Goal: Navigation & Orientation: Find specific page/section

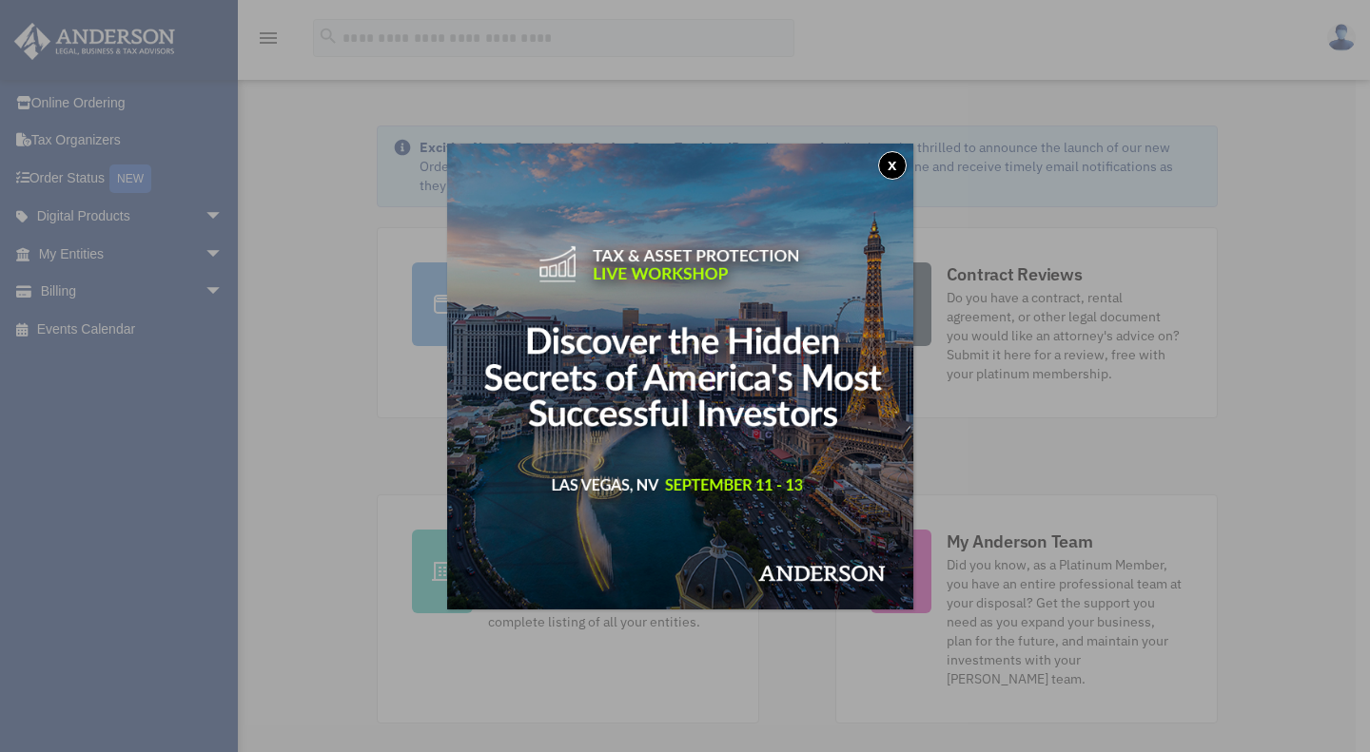
click at [900, 157] on button "x" at bounding box center [892, 165] width 29 height 29
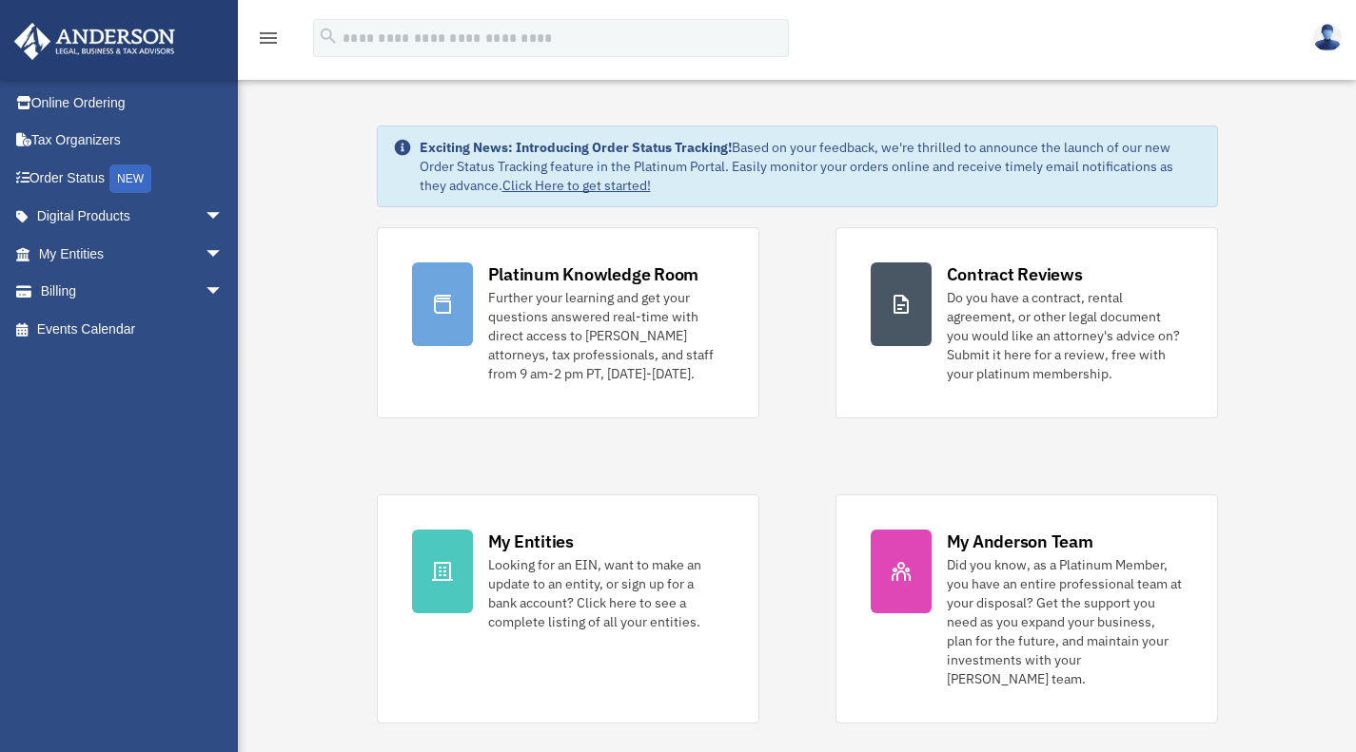
click at [158, 244] on link "My Entities arrow_drop_down" at bounding box center [132, 254] width 239 height 38
click at [205, 249] on span "arrow_drop_down" at bounding box center [224, 254] width 38 height 39
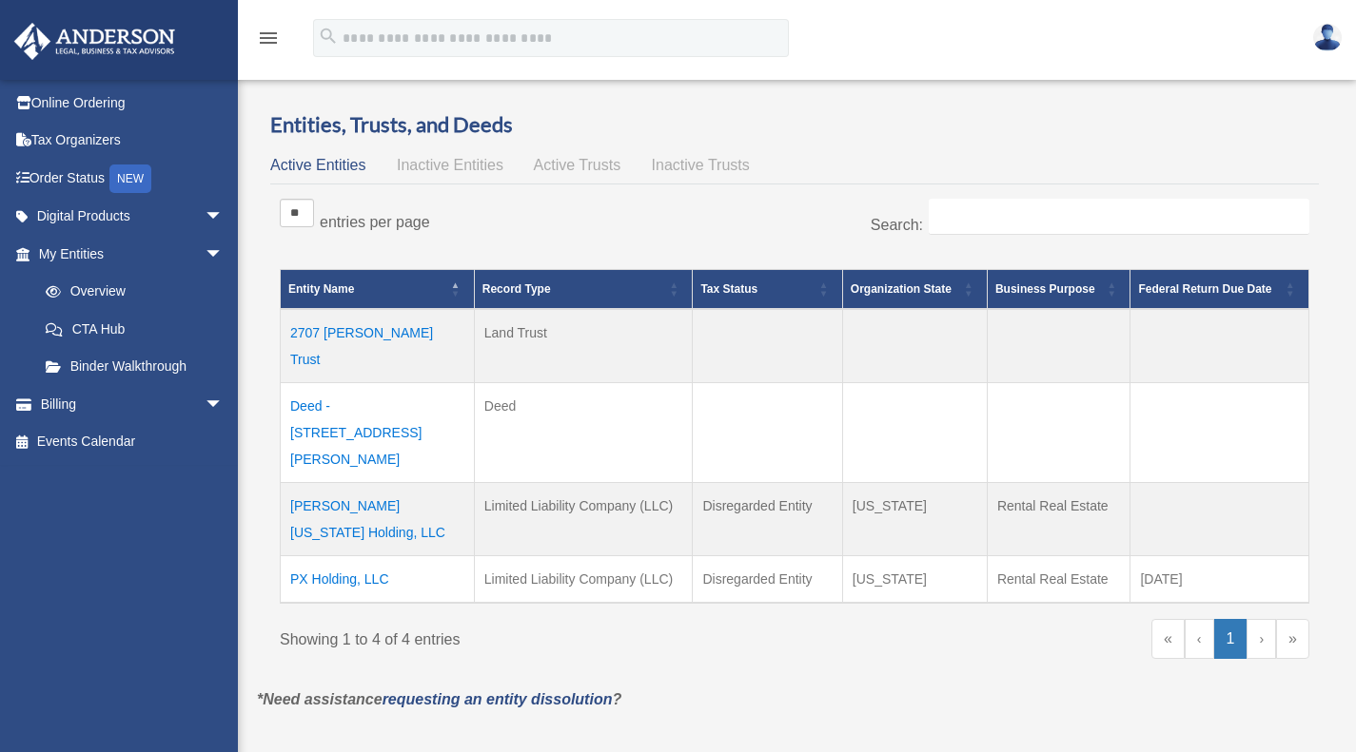
click at [346, 331] on td "2707 Isabella Trust" at bounding box center [378, 346] width 194 height 74
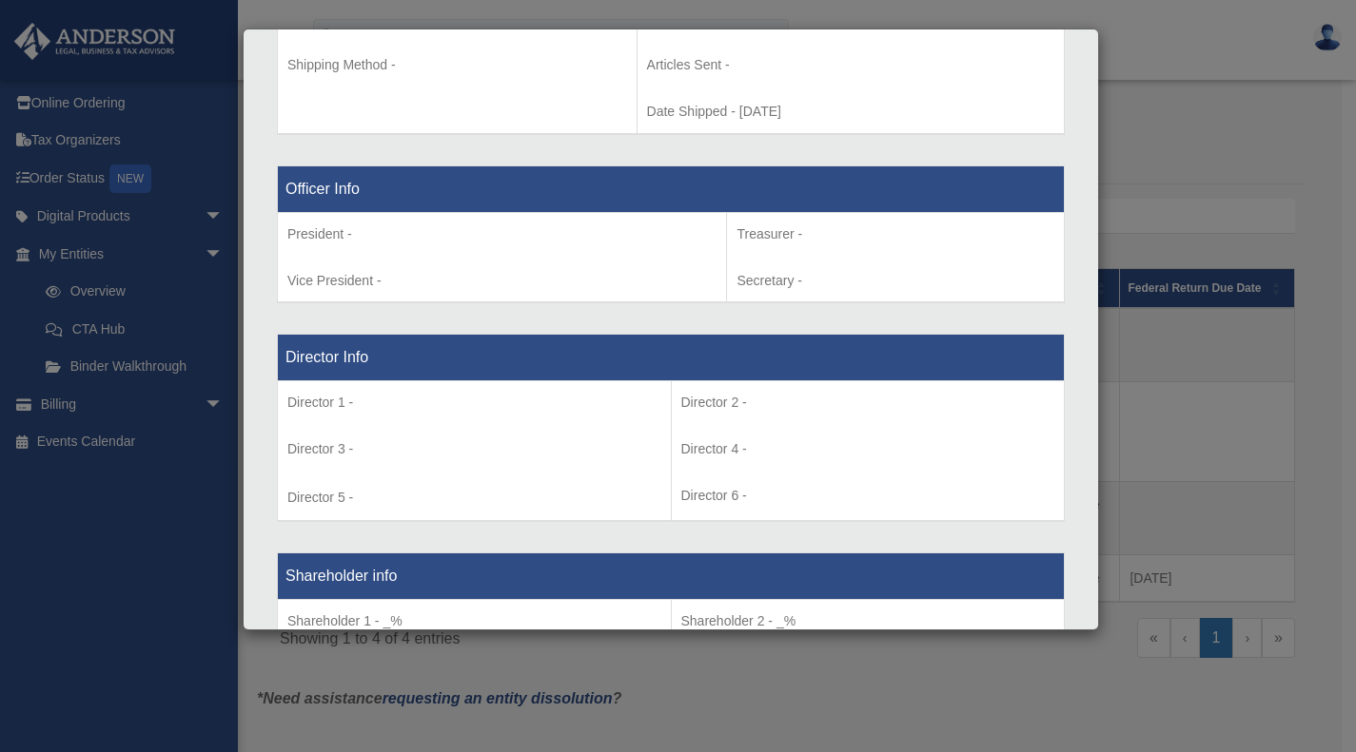
scroll to position [820, 0]
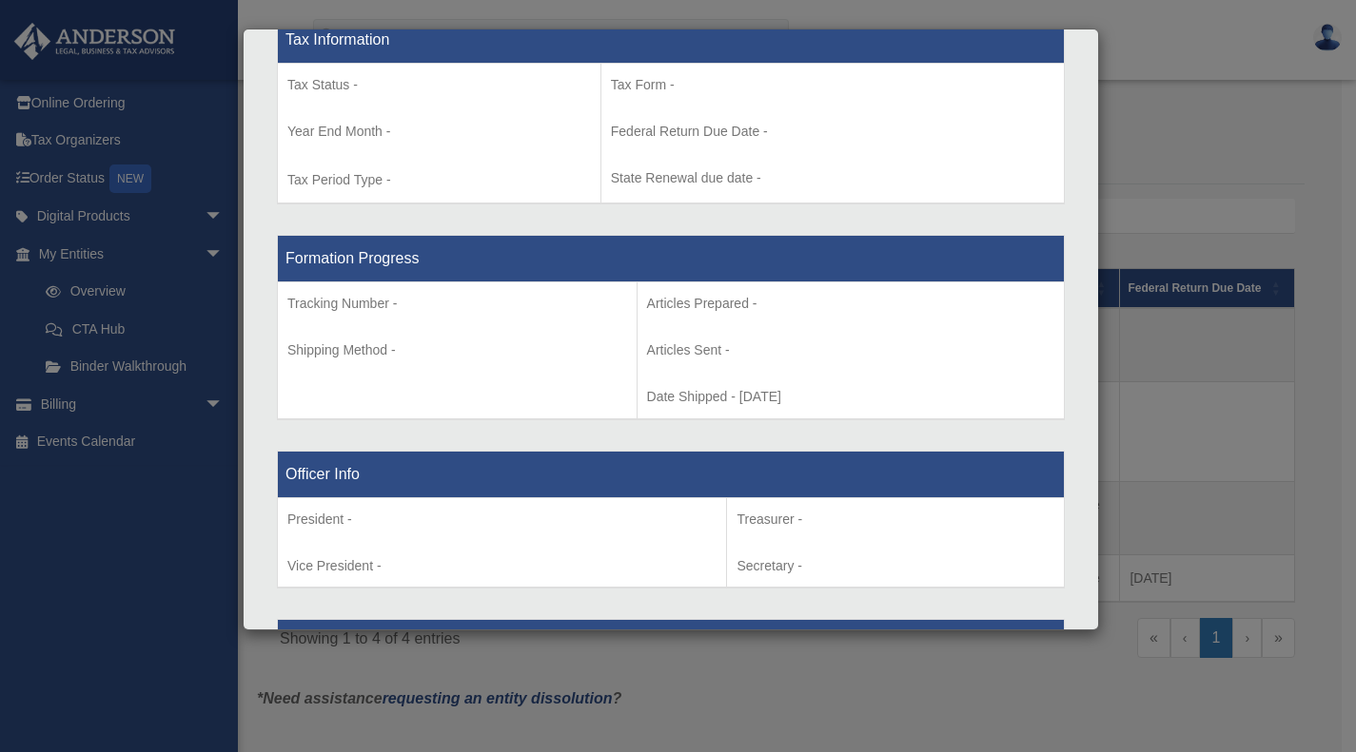
click at [118, 289] on div "Details × Articles Sent Organizational Date" at bounding box center [678, 376] width 1356 height 752
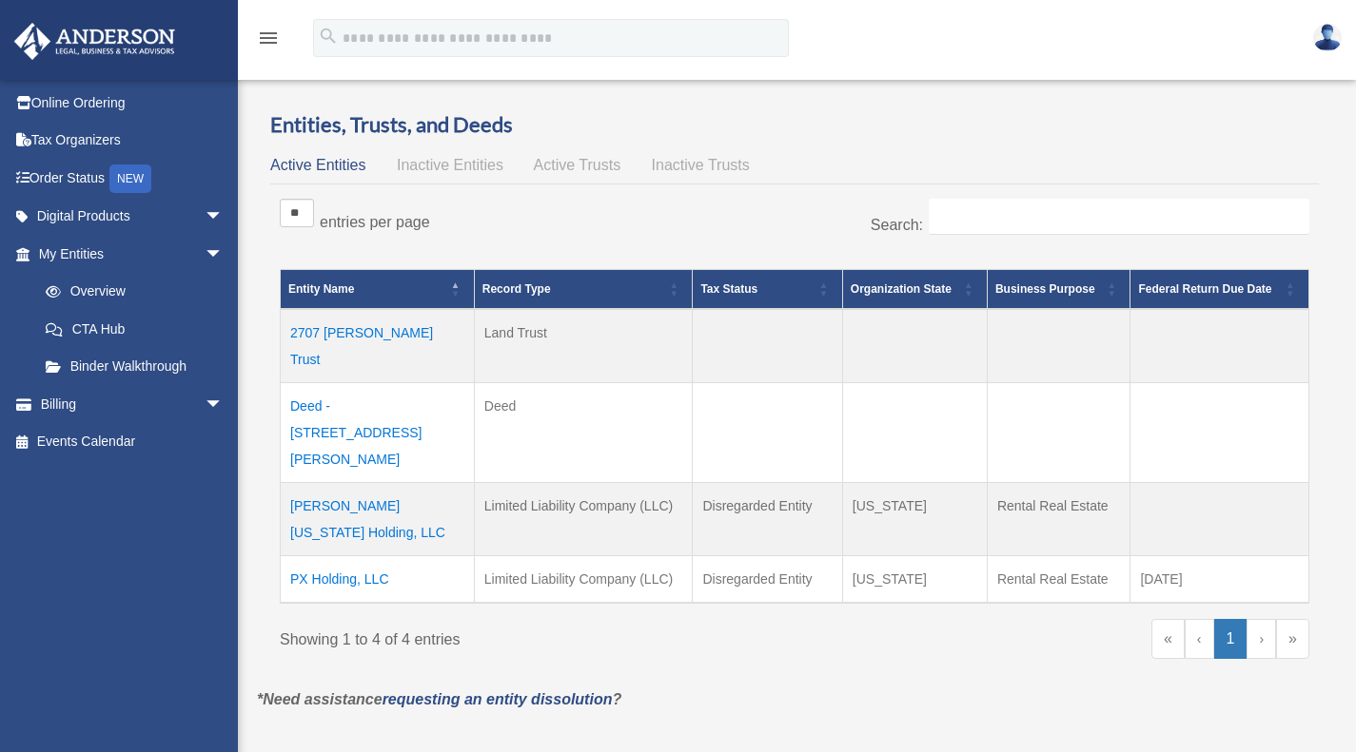
click at [155, 366] on link "Binder Walkthrough" at bounding box center [135, 367] width 216 height 38
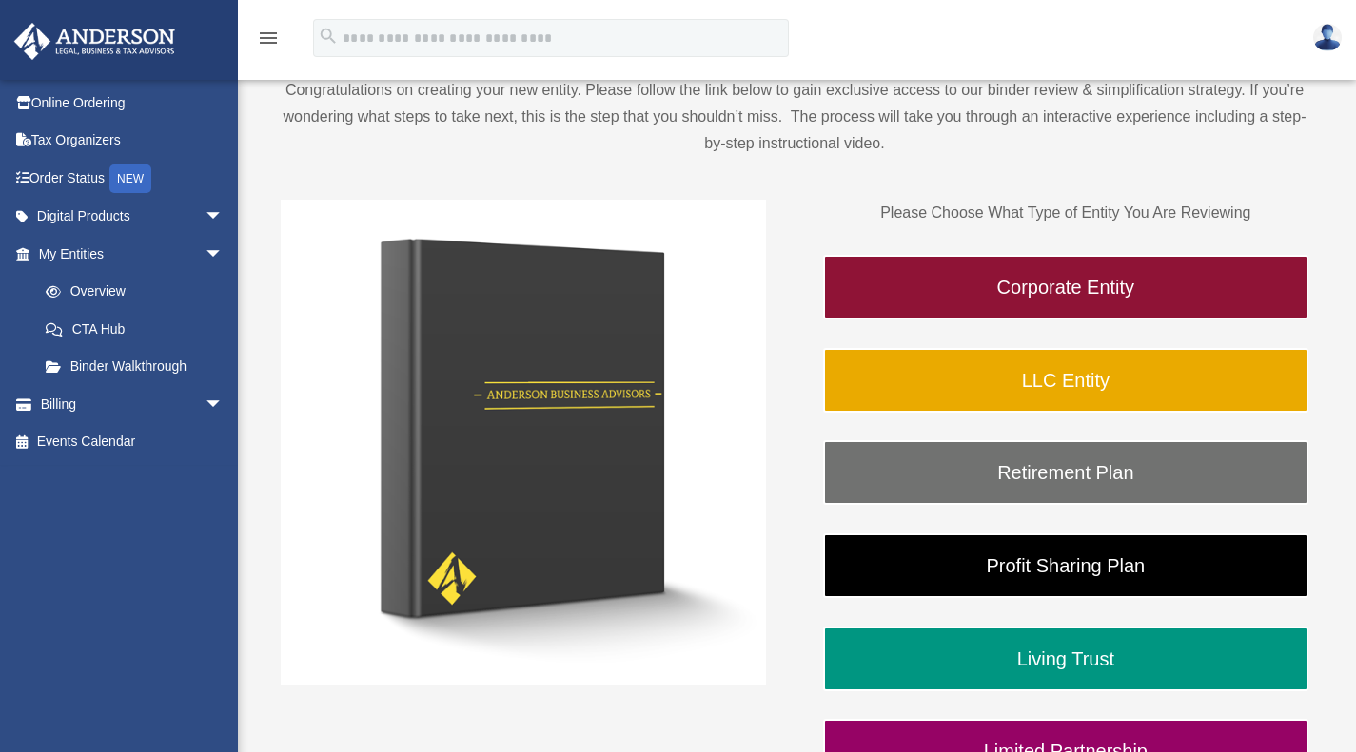
scroll to position [190, 0]
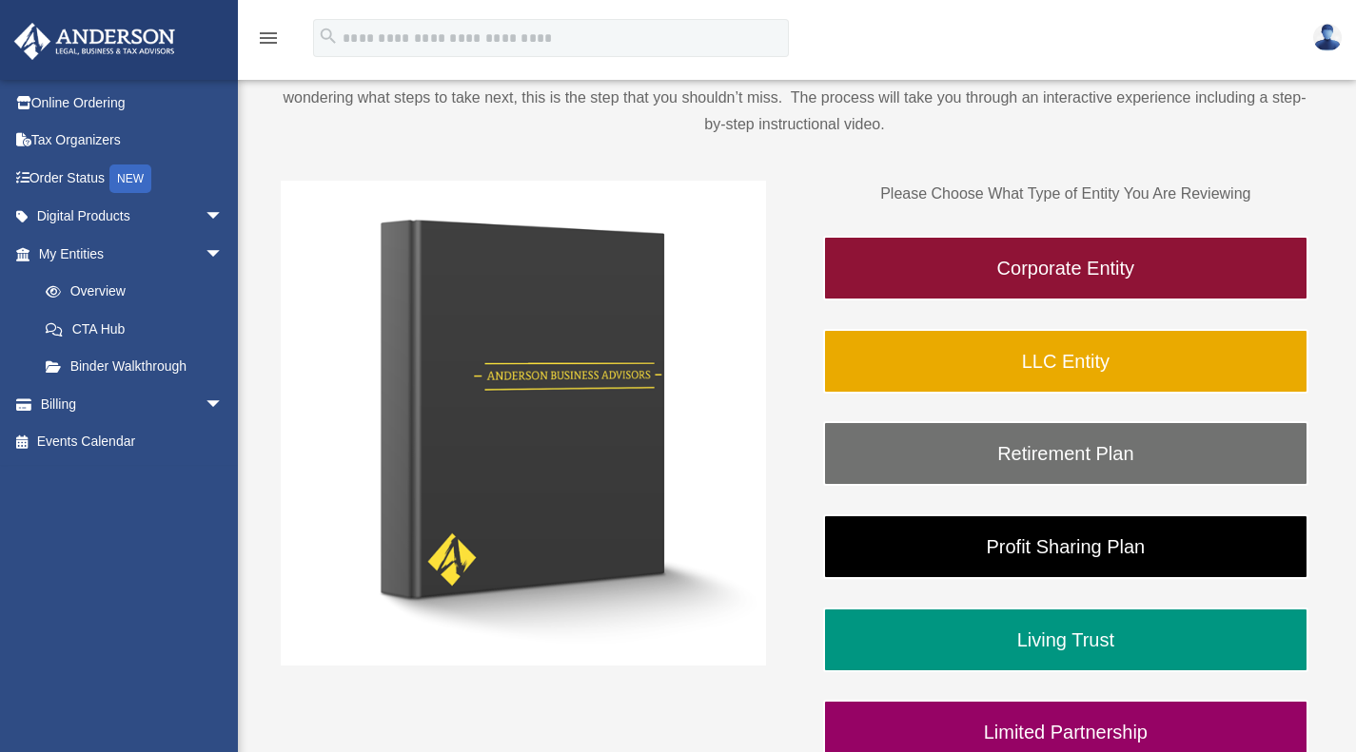
click at [174, 283] on link "Overview" at bounding box center [139, 292] width 225 height 38
click at [140, 358] on link "Binder Walkthrough" at bounding box center [135, 367] width 216 height 38
